Goal: Transaction & Acquisition: Subscribe to service/newsletter

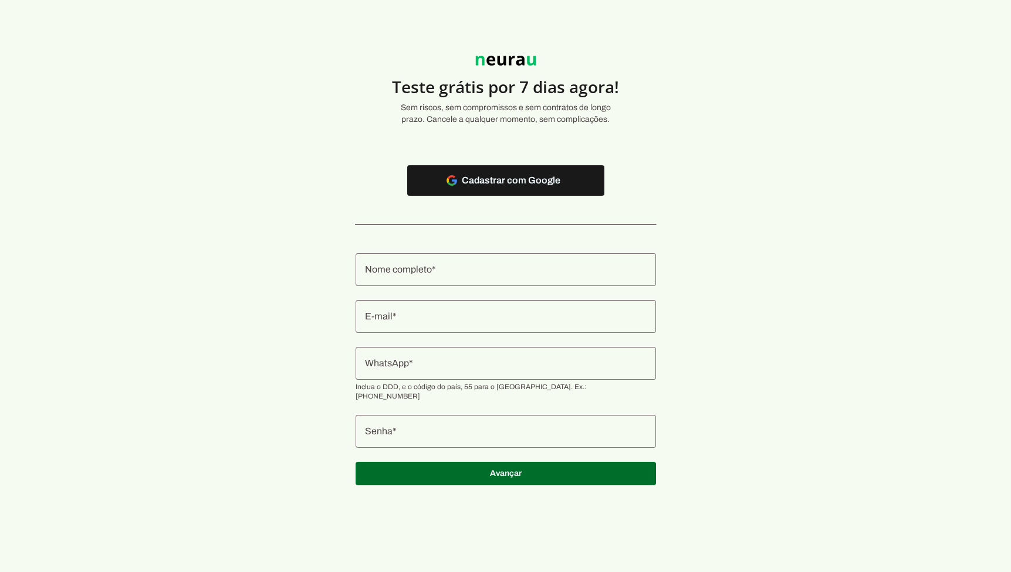
click at [325, 177] on section "Teste grátis por 7 dias agora! Sem riscos, sem compromissos e sem contratos de …" at bounding box center [505, 264] width 1011 height 472
